Goal: Task Accomplishment & Management: Complete application form

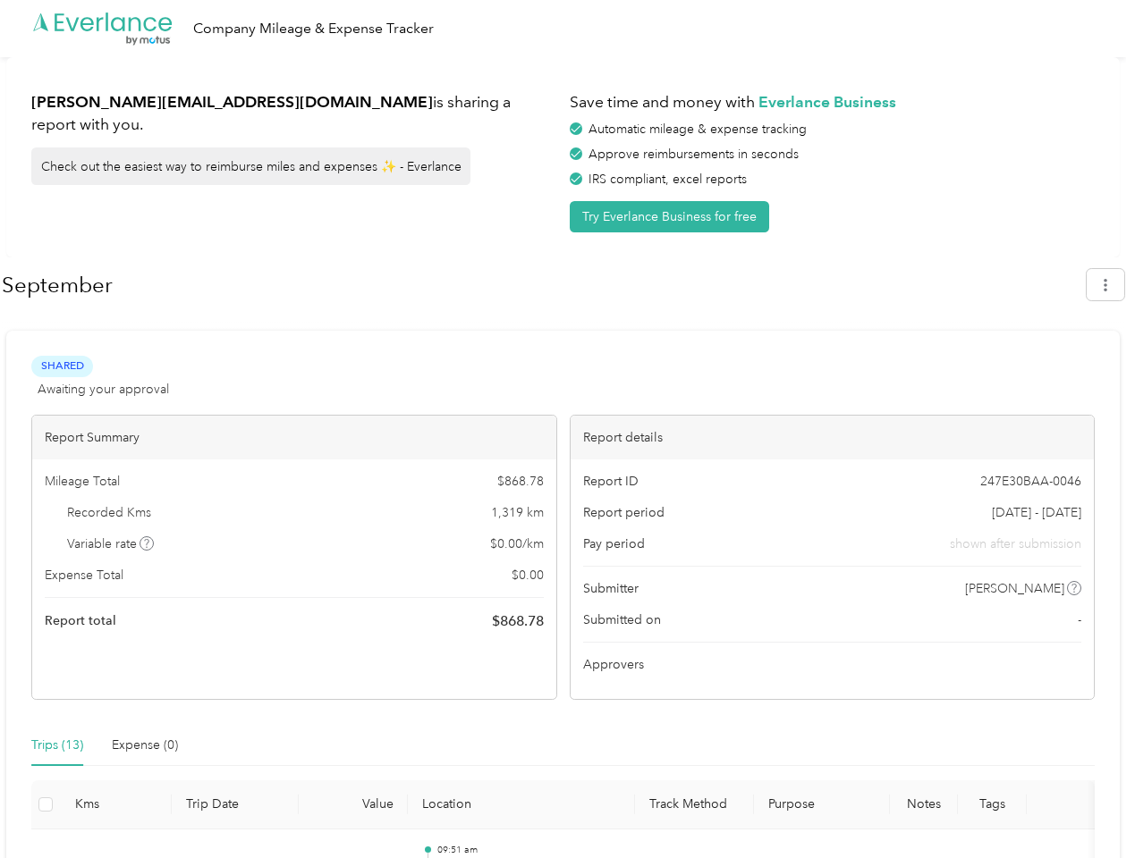
click at [570, 429] on div "Report details" at bounding box center [832, 438] width 524 height 44
click at [567, 29] on div ".cls-1 { fill: #00adee; } .cls-2 { fill: #fff; } .cls-3 { fill: #707372; } .cls…" at bounding box center [563, 28] width 1126 height 57
click at [672, 216] on button "Try Everlance Business for free" at bounding box center [669, 216] width 199 height 31
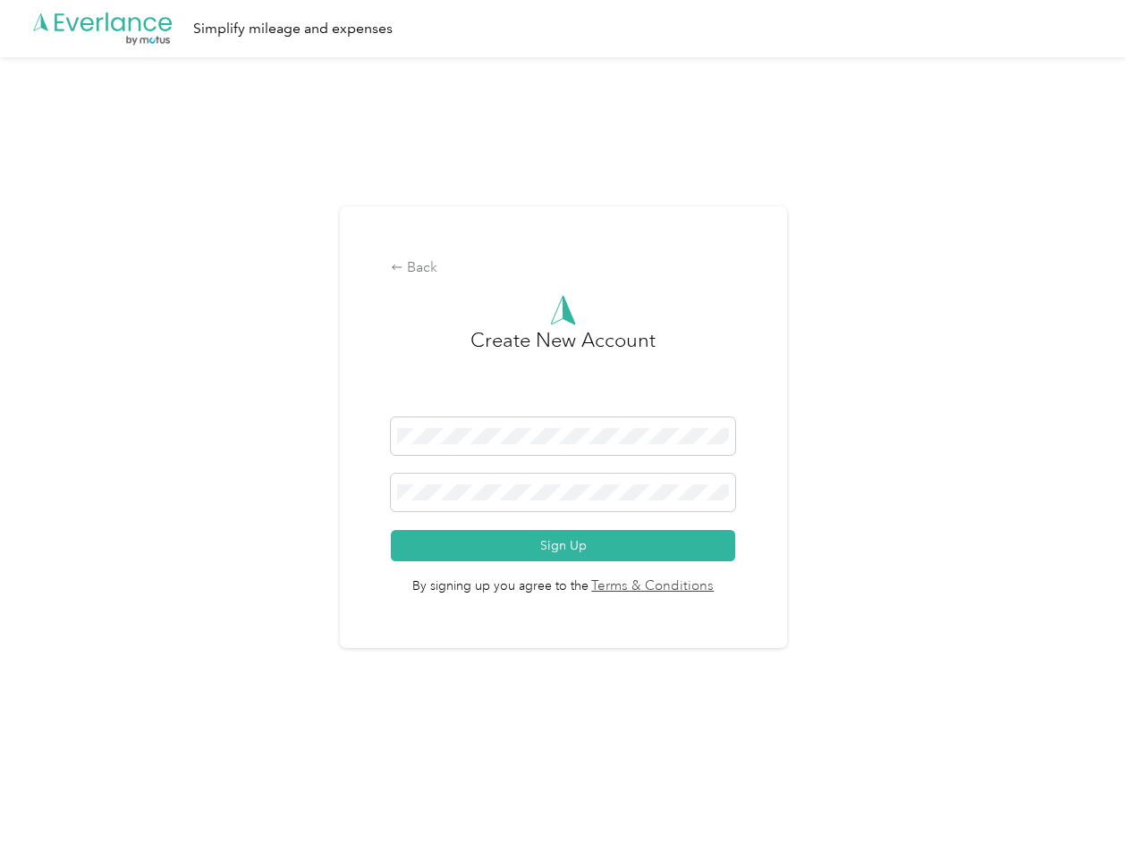
click at [1114, 284] on div "Back Create New Account Sign Up By signing up you agree to the Terms & Conditio…" at bounding box center [563, 435] width 1126 height 756
click at [148, 544] on div "Back Create New Account Sign Up By signing up you agree to the Terms & Conditio…" at bounding box center [563, 435] width 1126 height 756
